Goal: Communication & Community: Participate in discussion

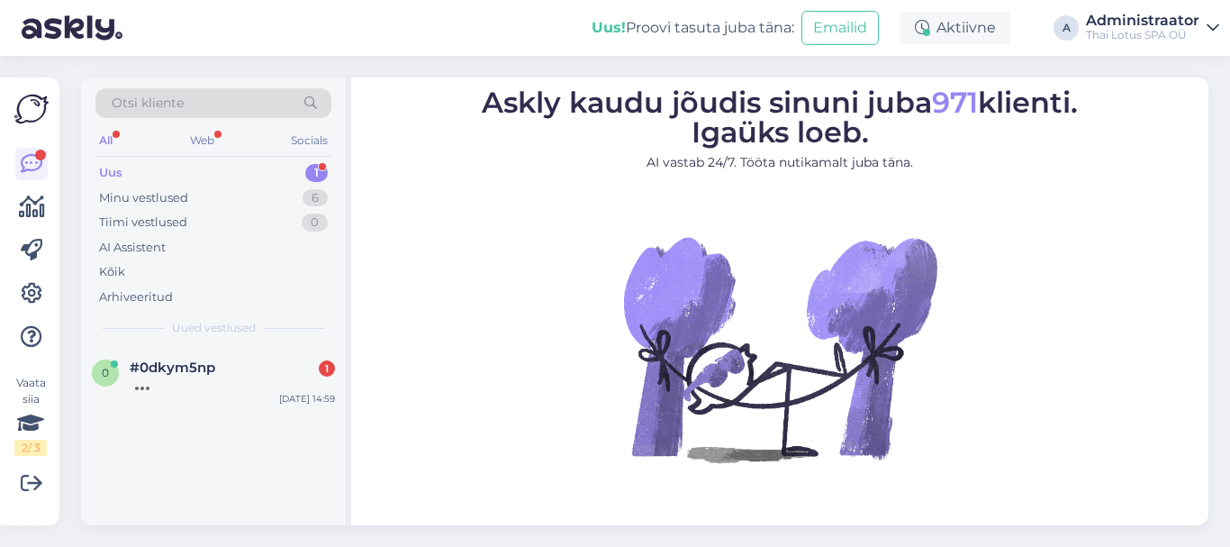
click at [184, 396] on div "0 #0dkym5np [DATE] 14:59" at bounding box center [213, 379] width 265 height 65
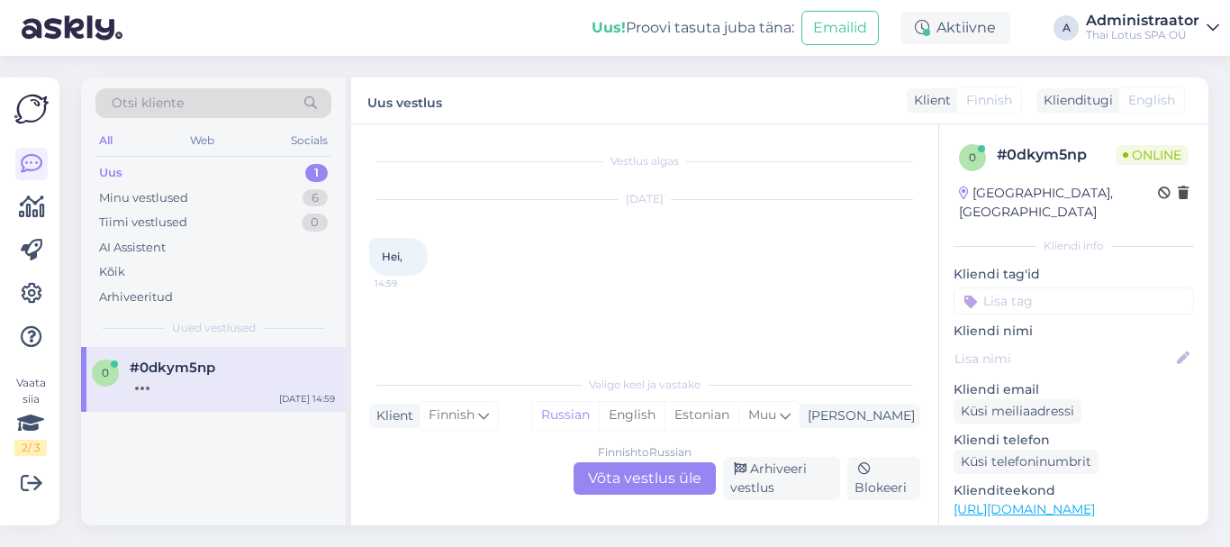
click at [618, 482] on div "Finnish to Russian Võta vestlus üle" at bounding box center [645, 478] width 142 height 32
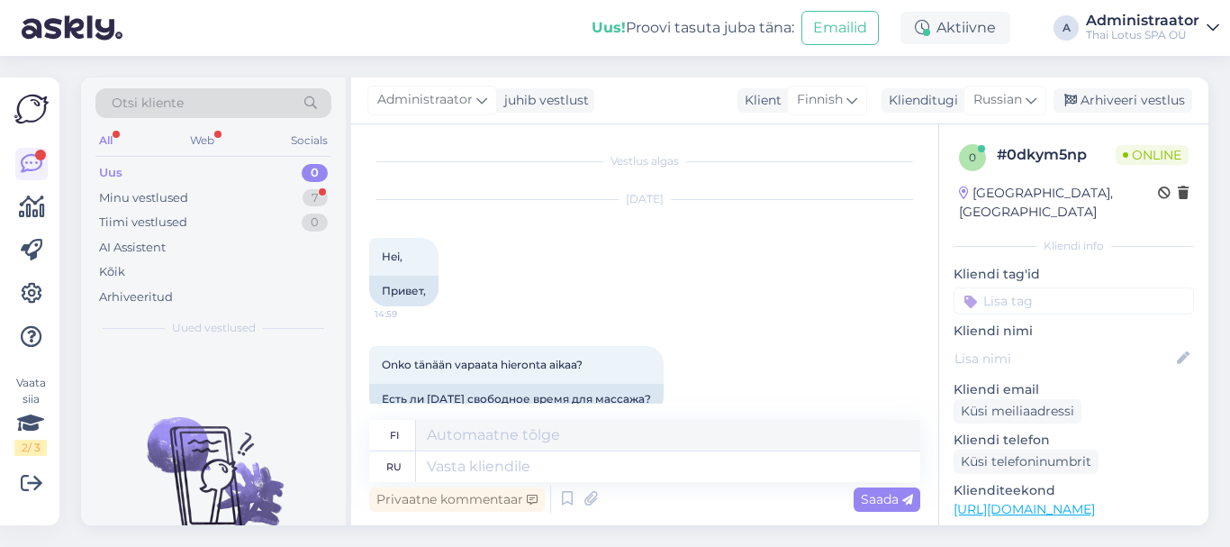
scroll to position [31, 0]
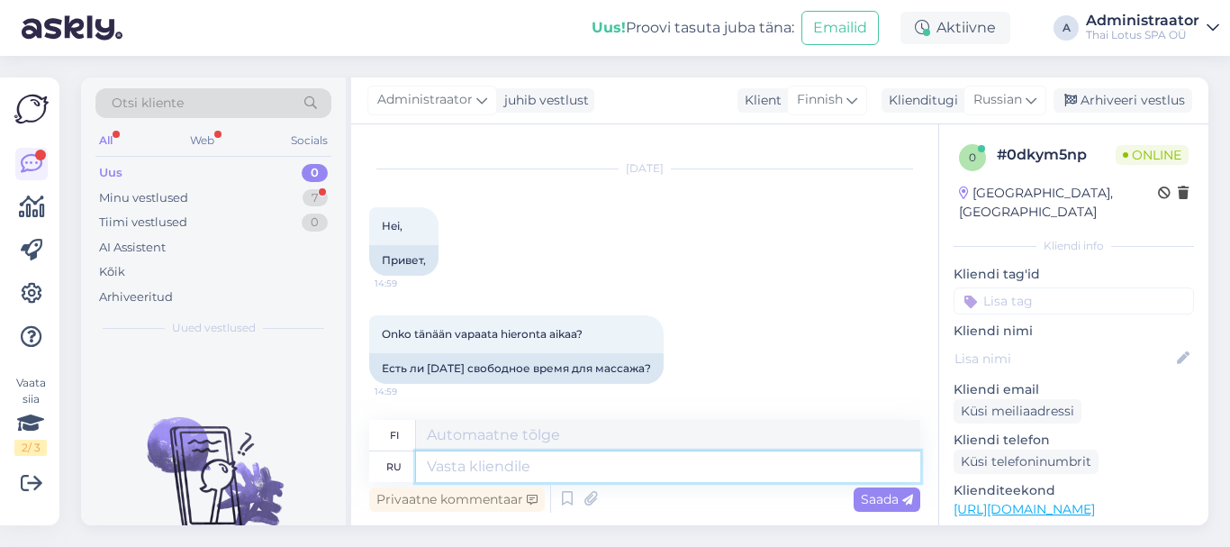
click at [616, 474] on textarea at bounding box center [668, 466] width 504 height 31
type textarea "Добрый де"
type textarea "Ystävällinen"
type textarea "Добрый день."
type textarea "Hyvää iltapäivää."
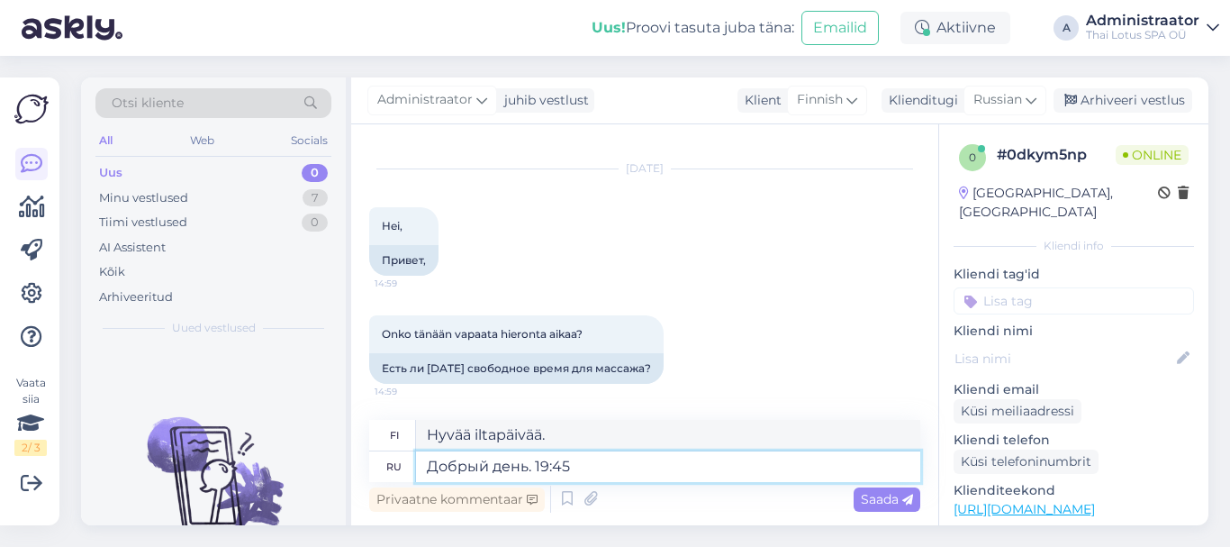
type textarea "Добрый день. 19:45"
type textarea "Hyvää iltapäivää. 19:45"
type textarea "Добрый день. 19:45 60 ми"
type textarea "Hyvää iltapäivää. 19:45 60"
type textarea "Добрый день. 19:45 60 мин"
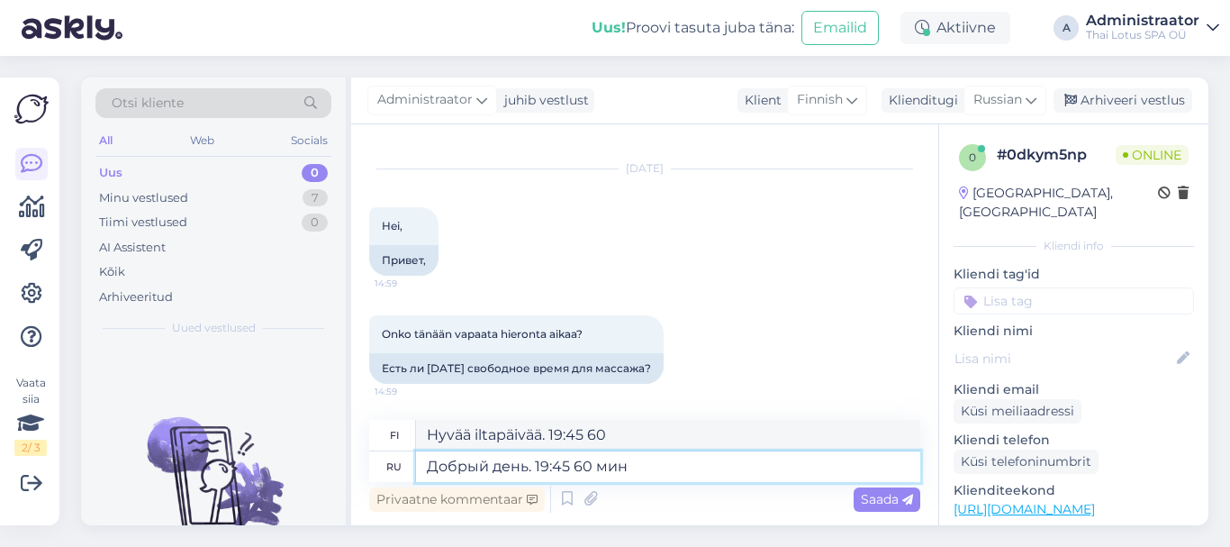
type textarea "Hyvää iltapäivää. 19:45 60 min"
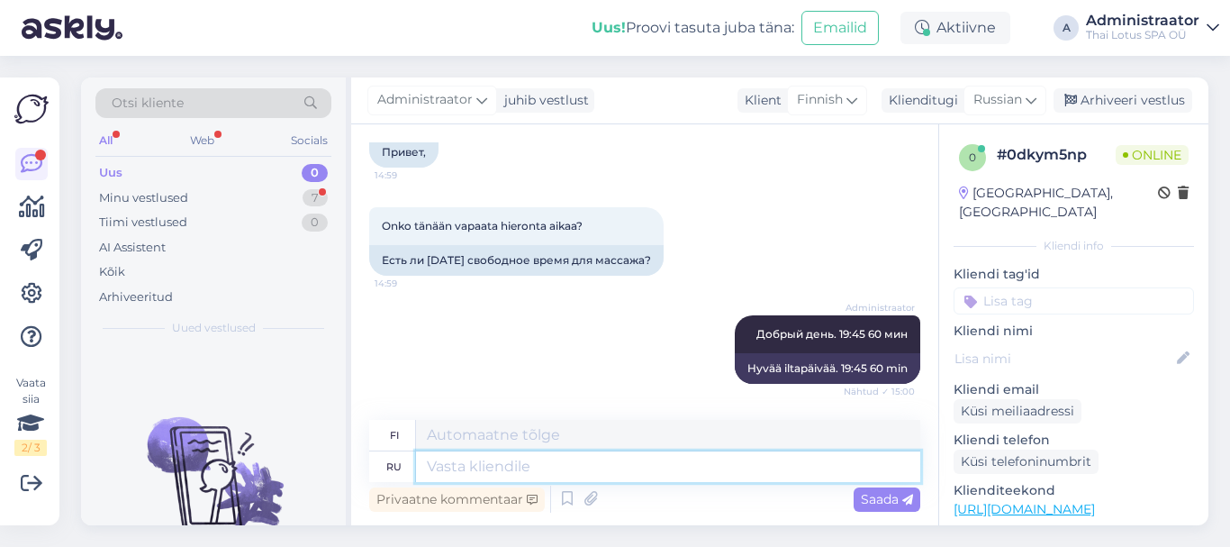
scroll to position [247, 0]
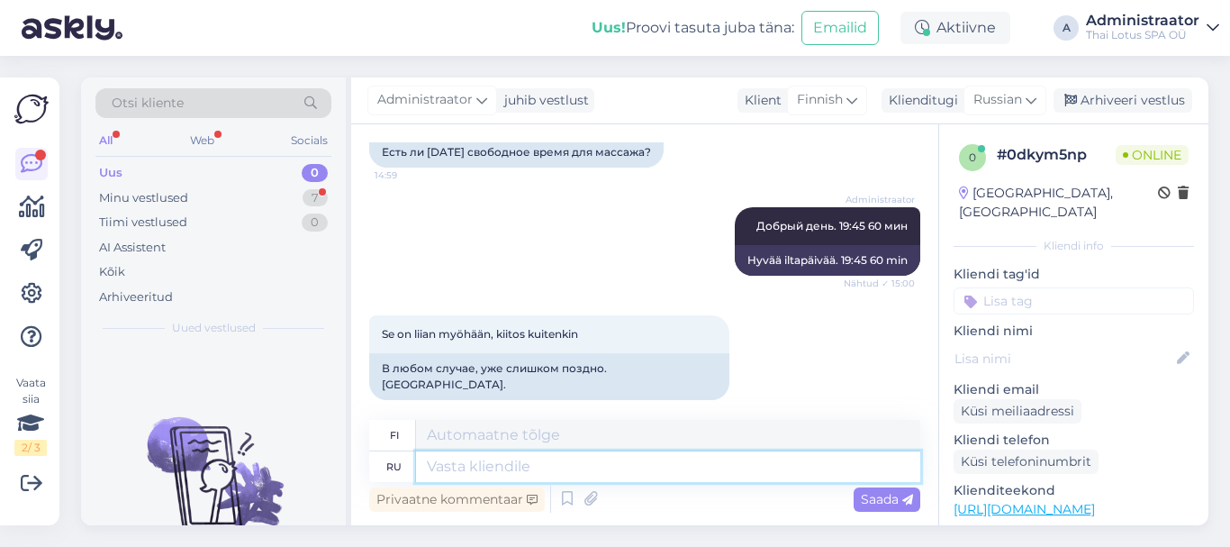
click at [486, 473] on textarea at bounding box center [668, 466] width 504 height 31
click at [486, 467] on textarea at bounding box center [668, 466] width 504 height 31
click at [237, 187] on div "Minu vestlused 7" at bounding box center [213, 198] width 236 height 25
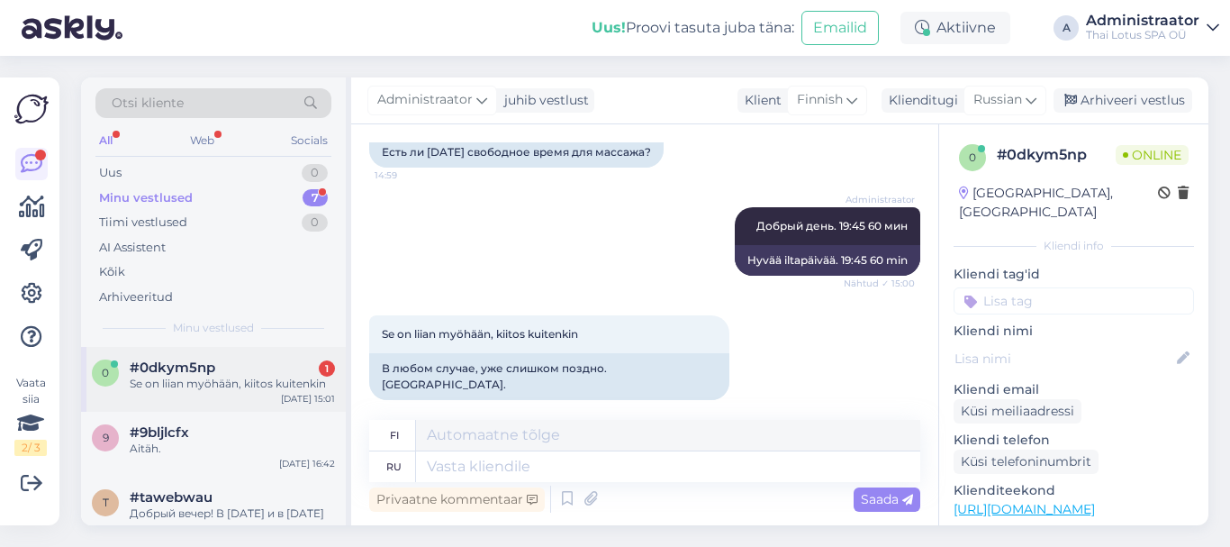
click at [244, 371] on div "#0dkym5np 1" at bounding box center [232, 367] width 205 height 16
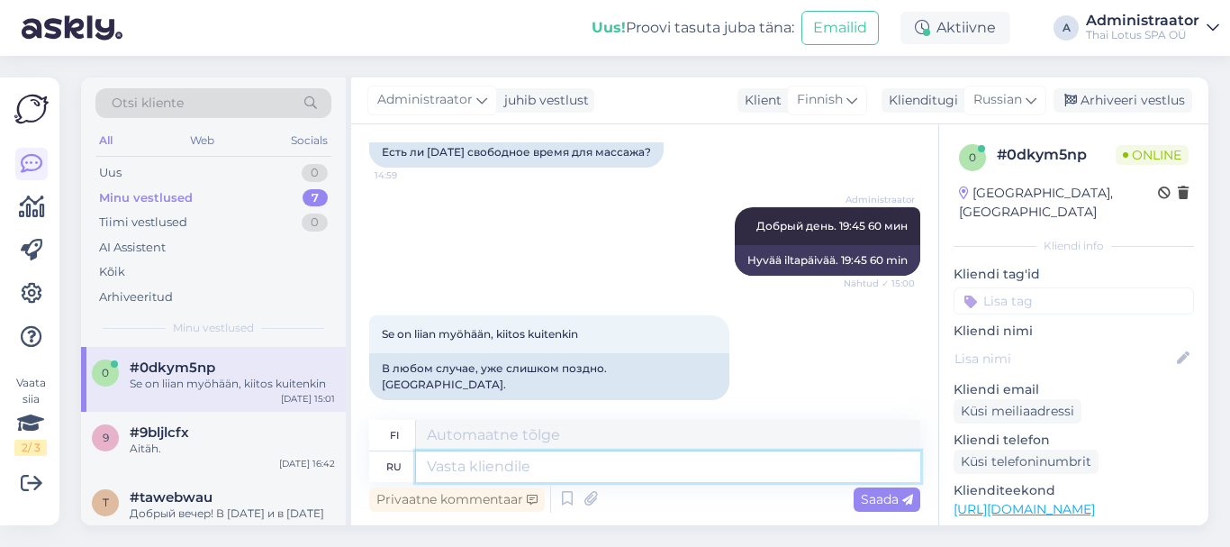
click at [468, 467] on textarea at bounding box center [668, 466] width 504 height 31
